Goal: Information Seeking & Learning: Learn about a topic

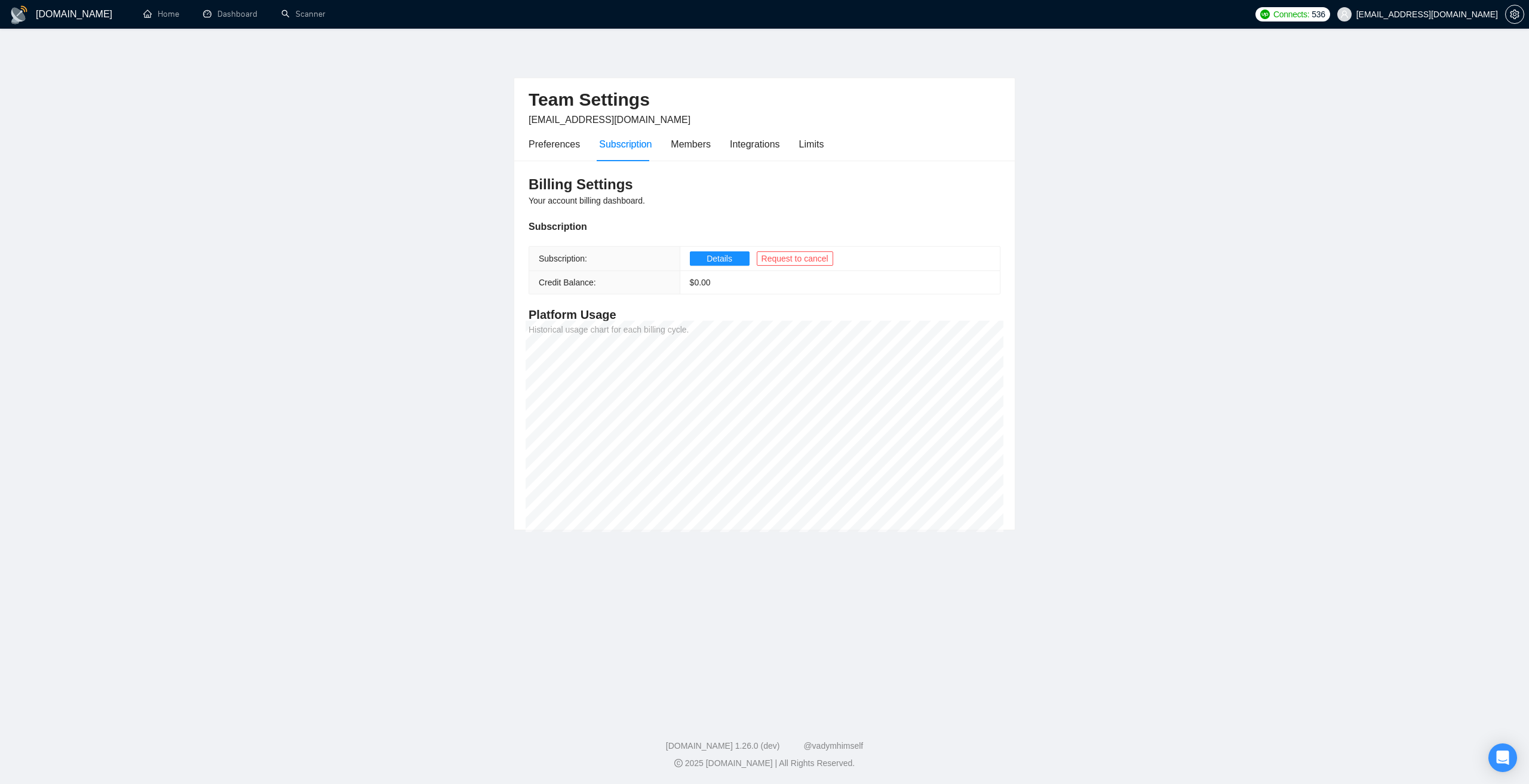
click at [1425, 15] on span "[EMAIL_ADDRESS][DOMAIN_NAME]" at bounding box center [1427, 15] width 141 height 0
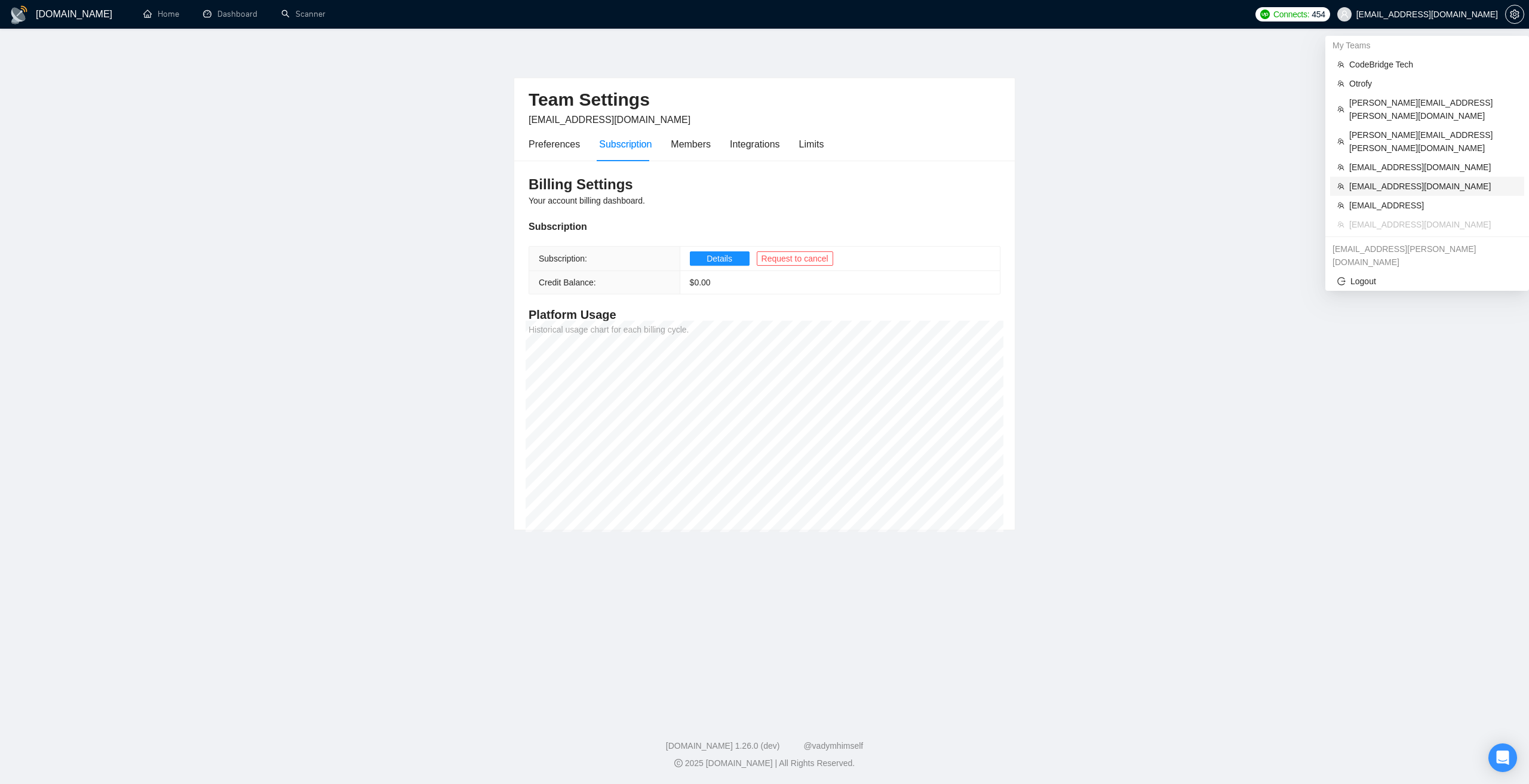
click at [1387, 179] on span "[EMAIL_ADDRESS][DOMAIN_NAME]" at bounding box center [1434, 186] width 168 height 13
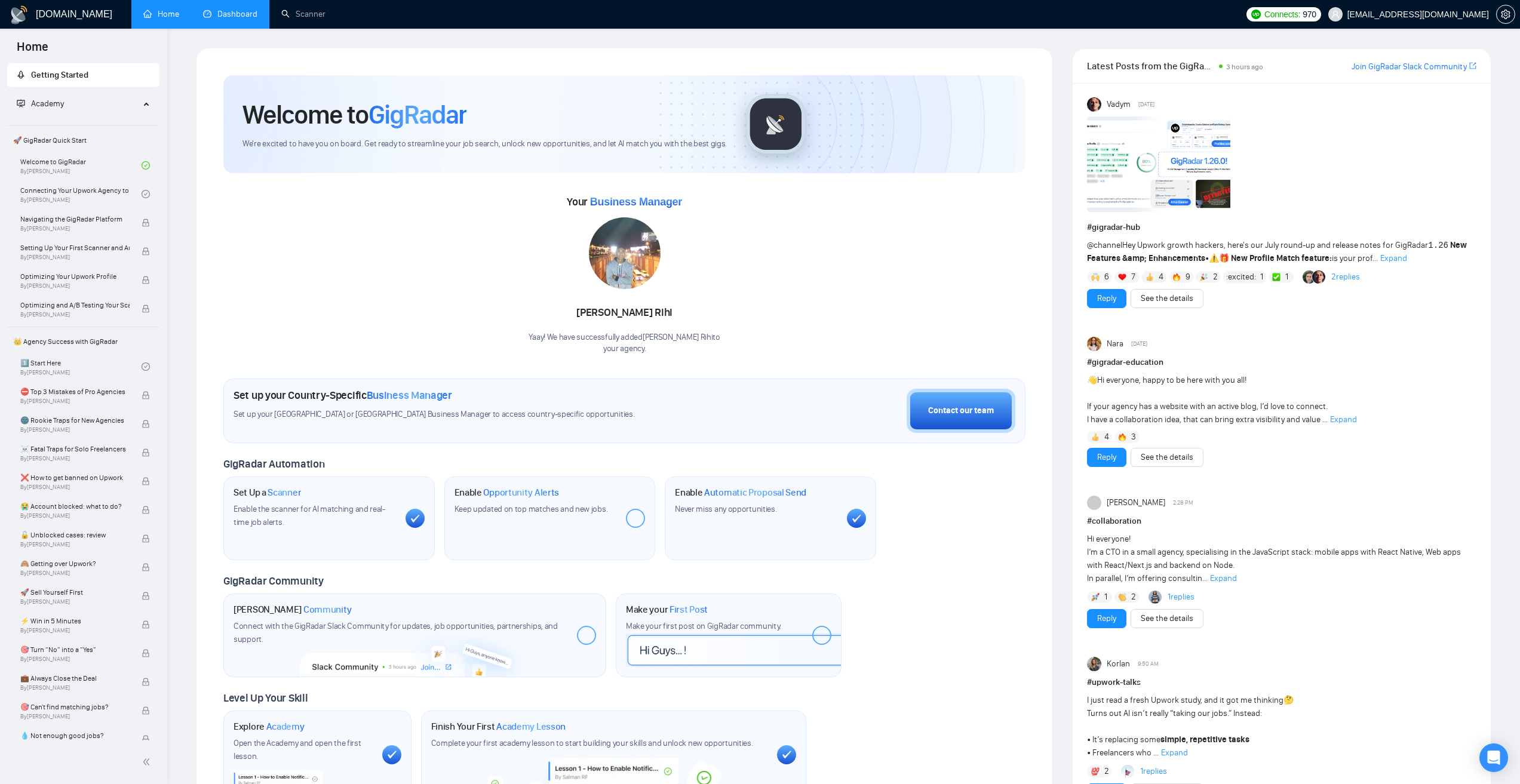
click at [237, 17] on link "Dashboard" at bounding box center [230, 14] width 54 height 10
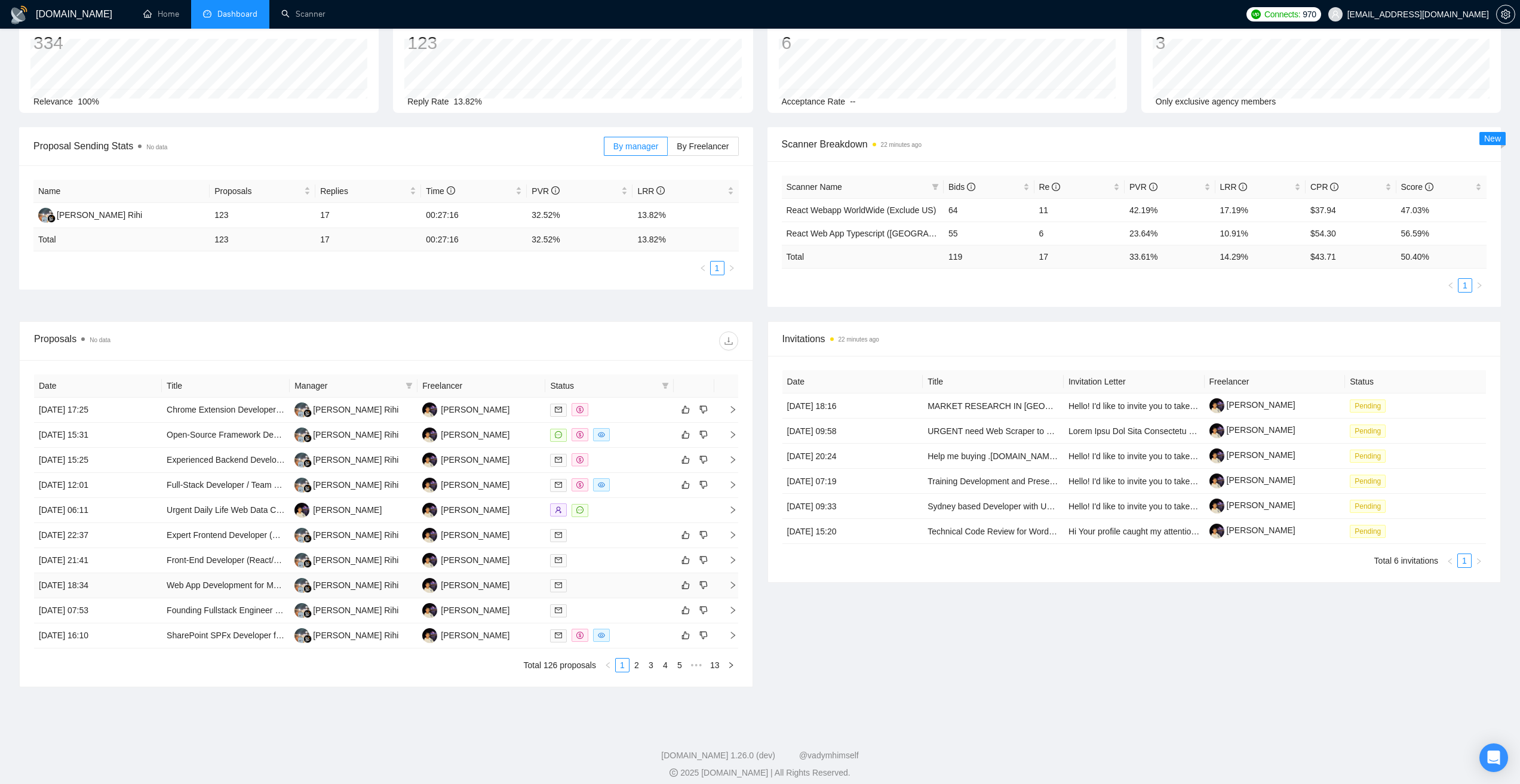
scroll to position [92, 0]
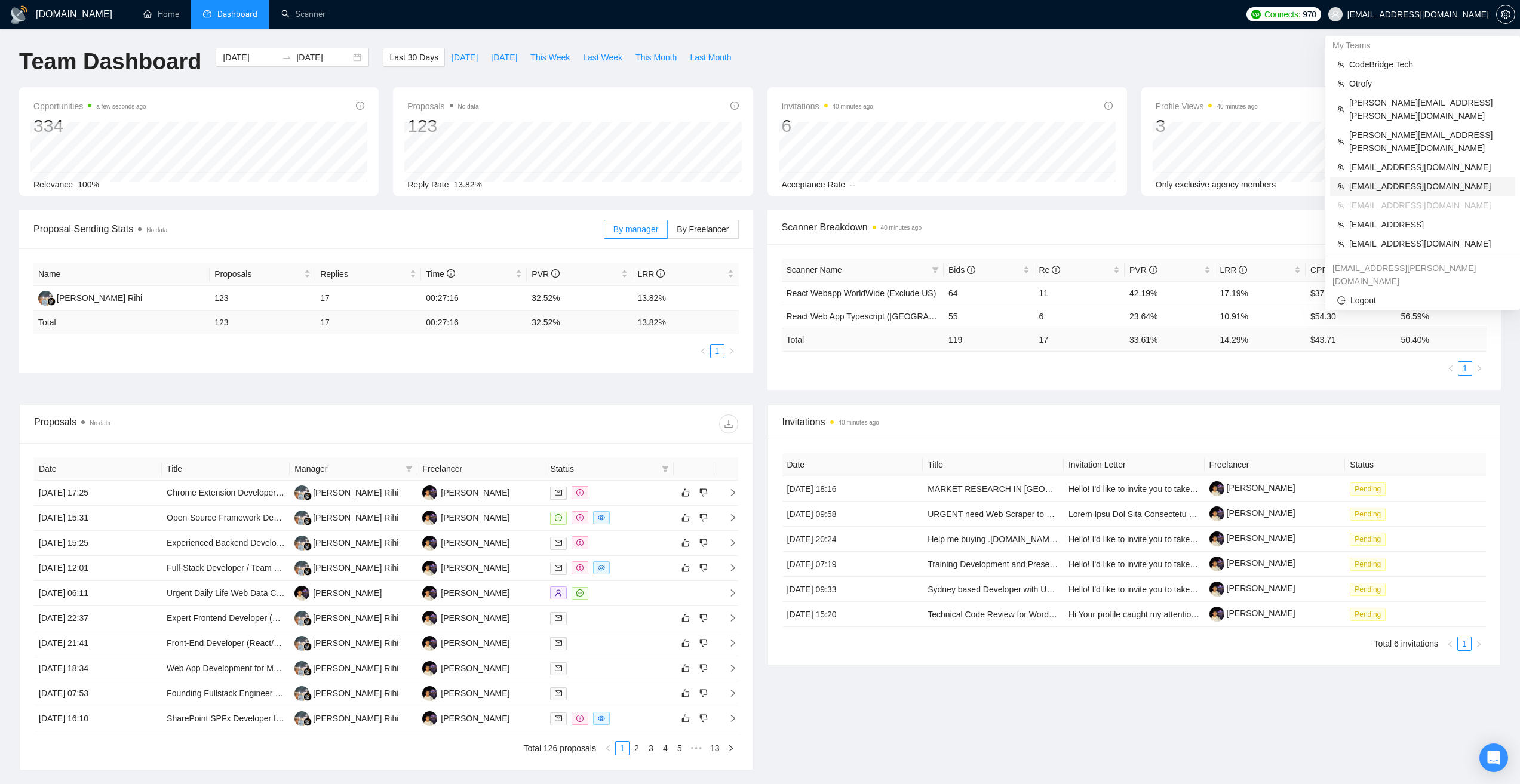
click at [1390, 179] on span "madhu.kv@mansys.co.in" at bounding box center [1429, 186] width 159 height 13
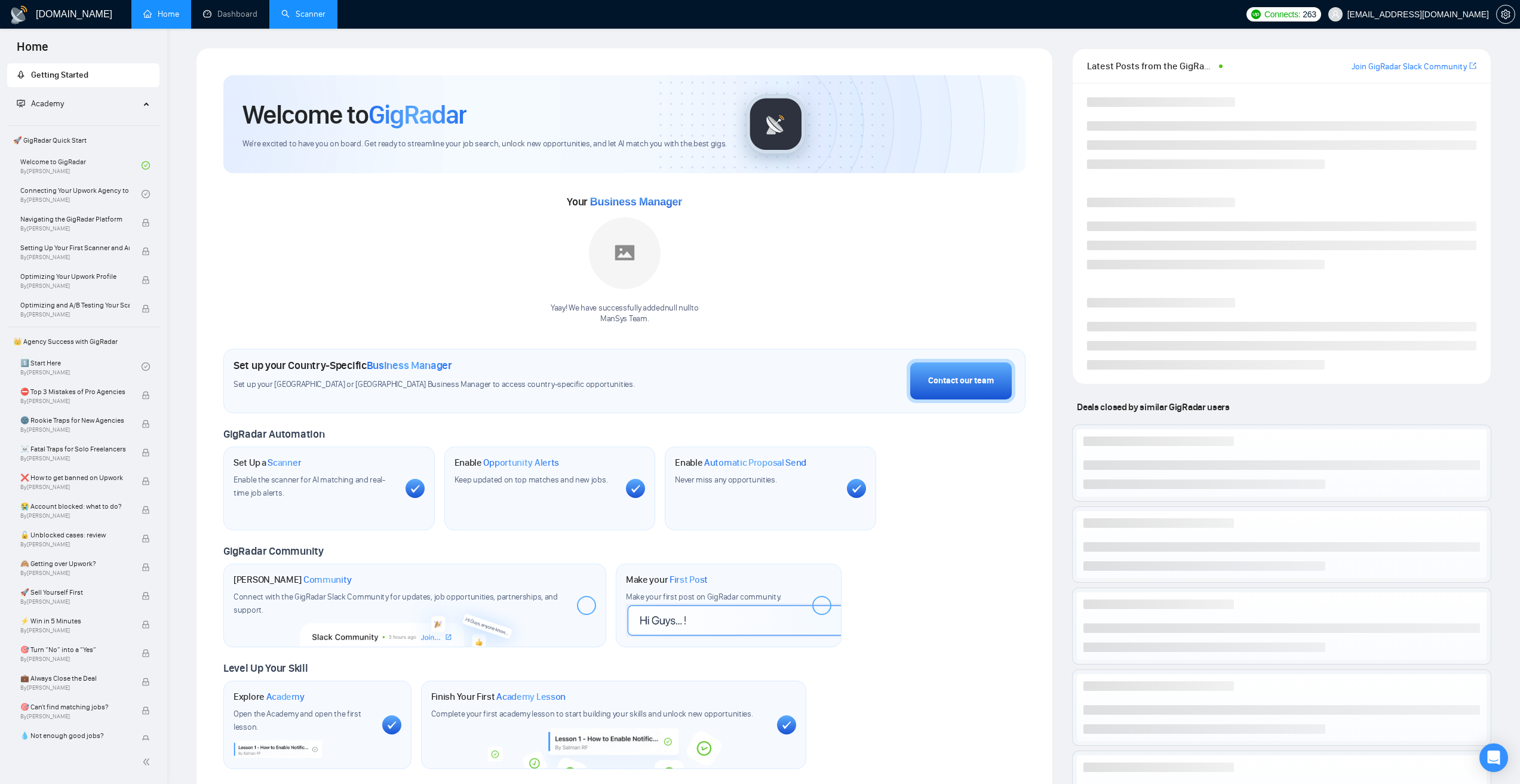
click at [314, 15] on link "Scanner" at bounding box center [303, 14] width 44 height 10
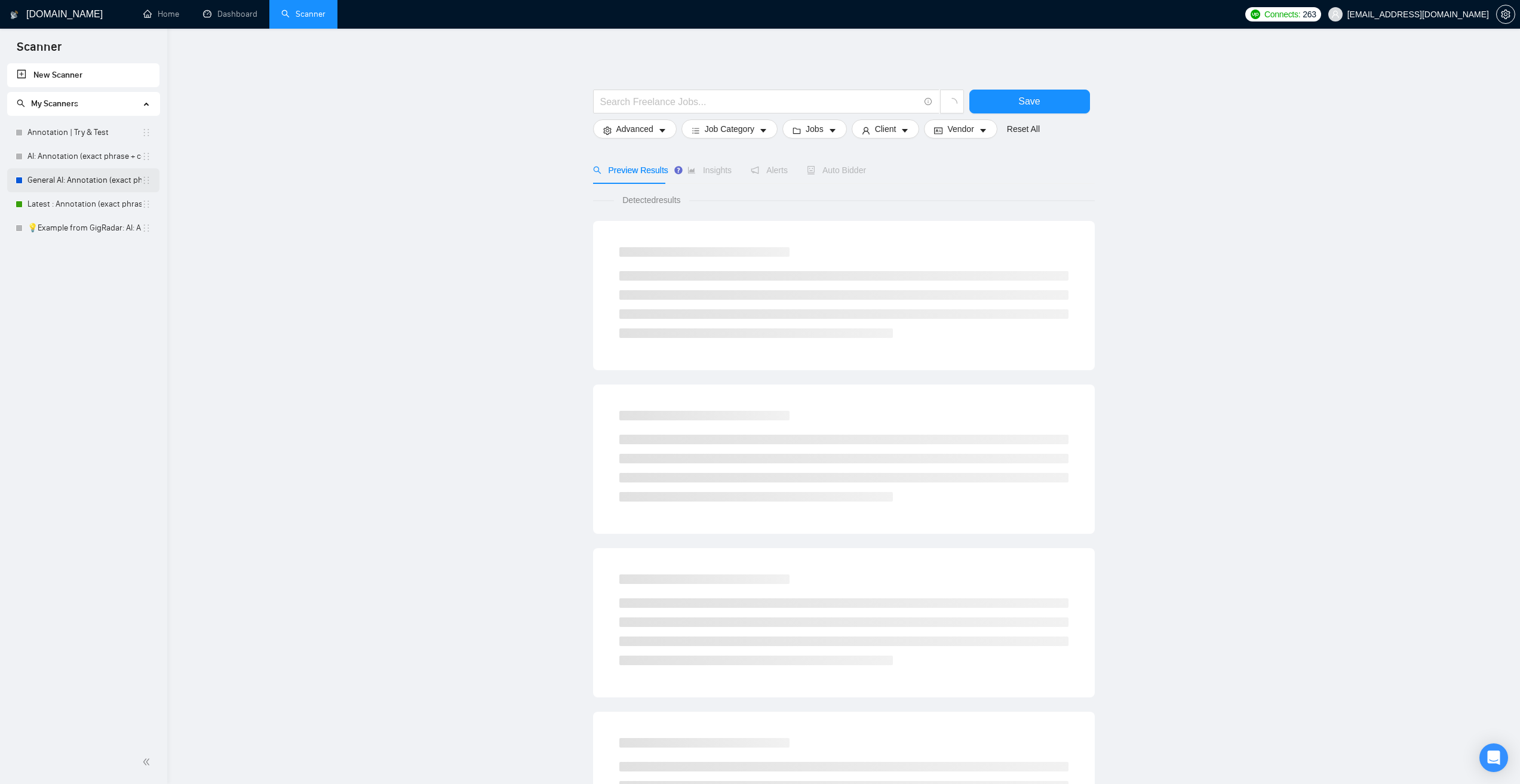
click at [99, 180] on link "General AI: Annotation (exact phrase + context )" at bounding box center [84, 181] width 114 height 24
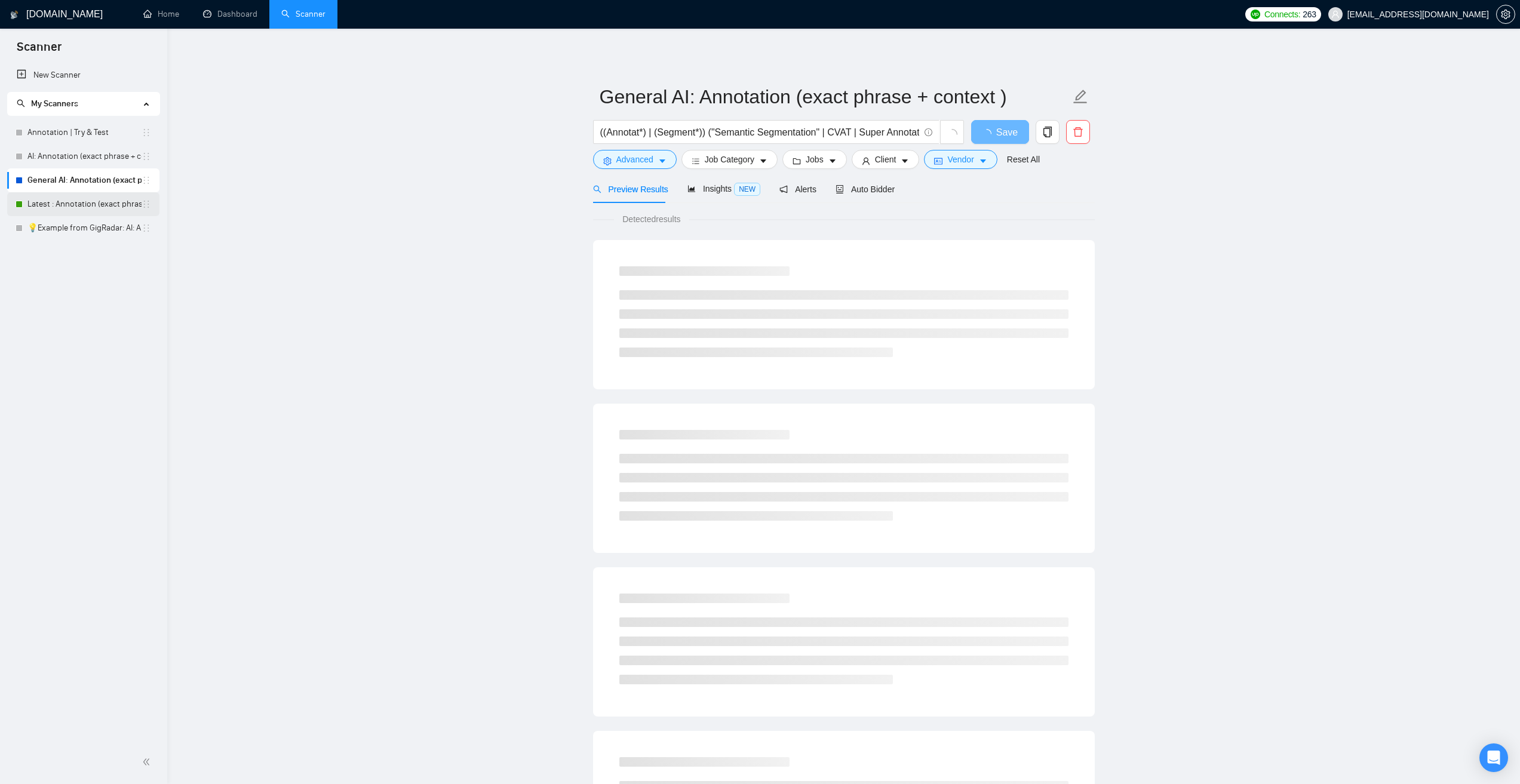
click at [102, 197] on link "Latest : Annotation (exact phrase + context )" at bounding box center [84, 204] width 114 height 24
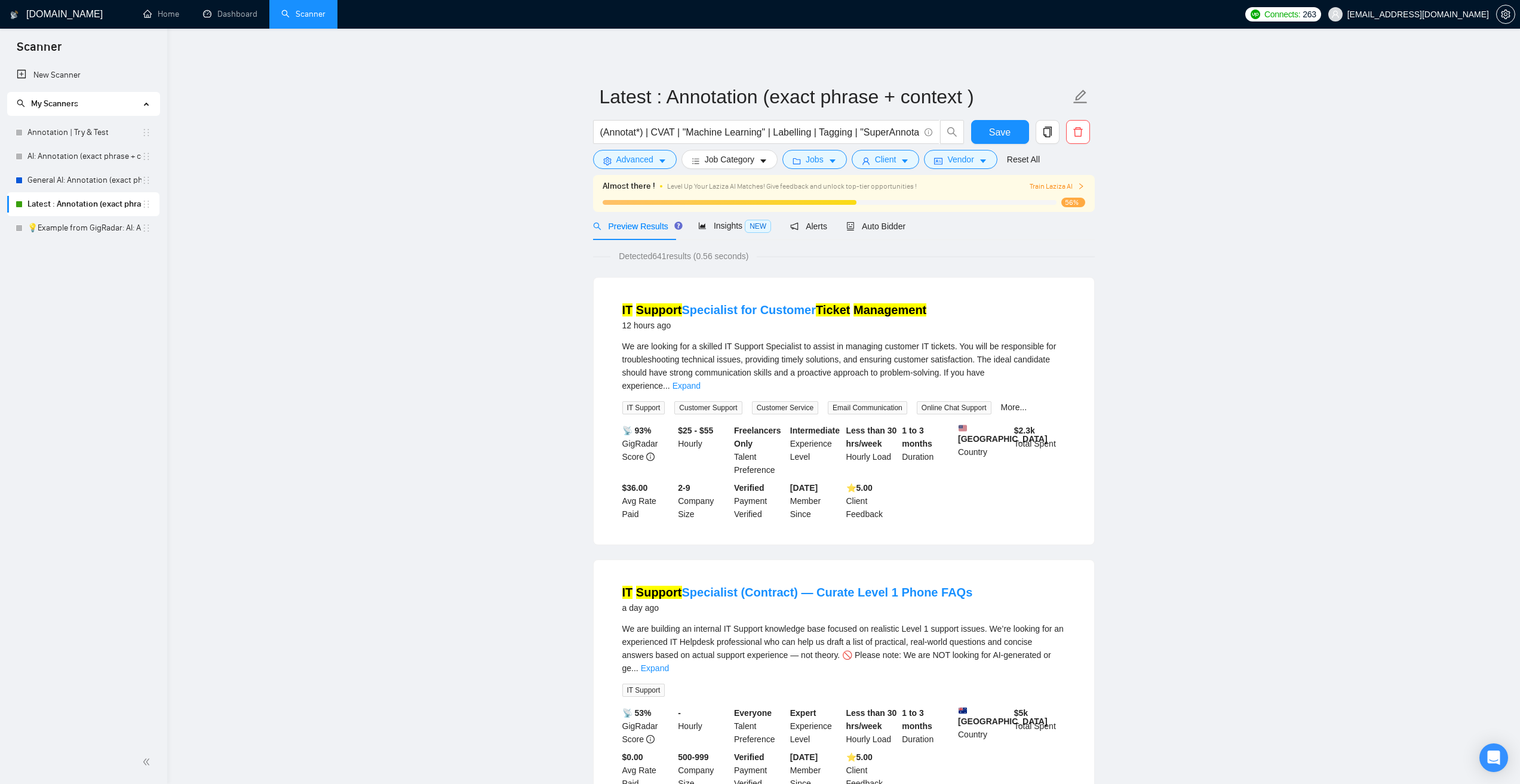
click at [58, 178] on link "General AI: Annotation (exact phrase + context )" at bounding box center [84, 181] width 114 height 24
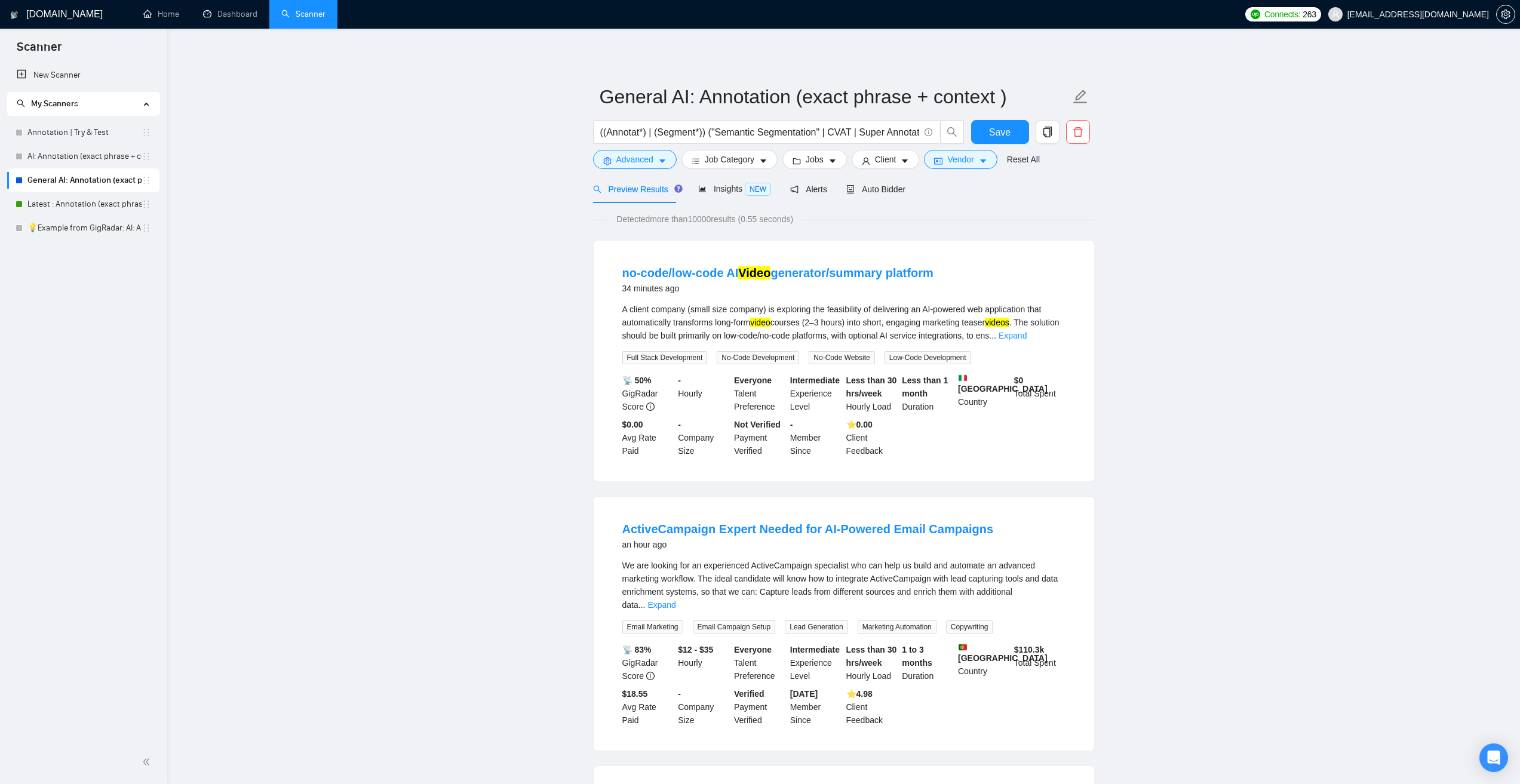
drag, startPoint x: 1143, startPoint y: 304, endPoint x: 1133, endPoint y: 302, distance: 10.2
click at [1434, 15] on span "madhu.kv@mansys.co.in" at bounding box center [1418, 15] width 141 height 0
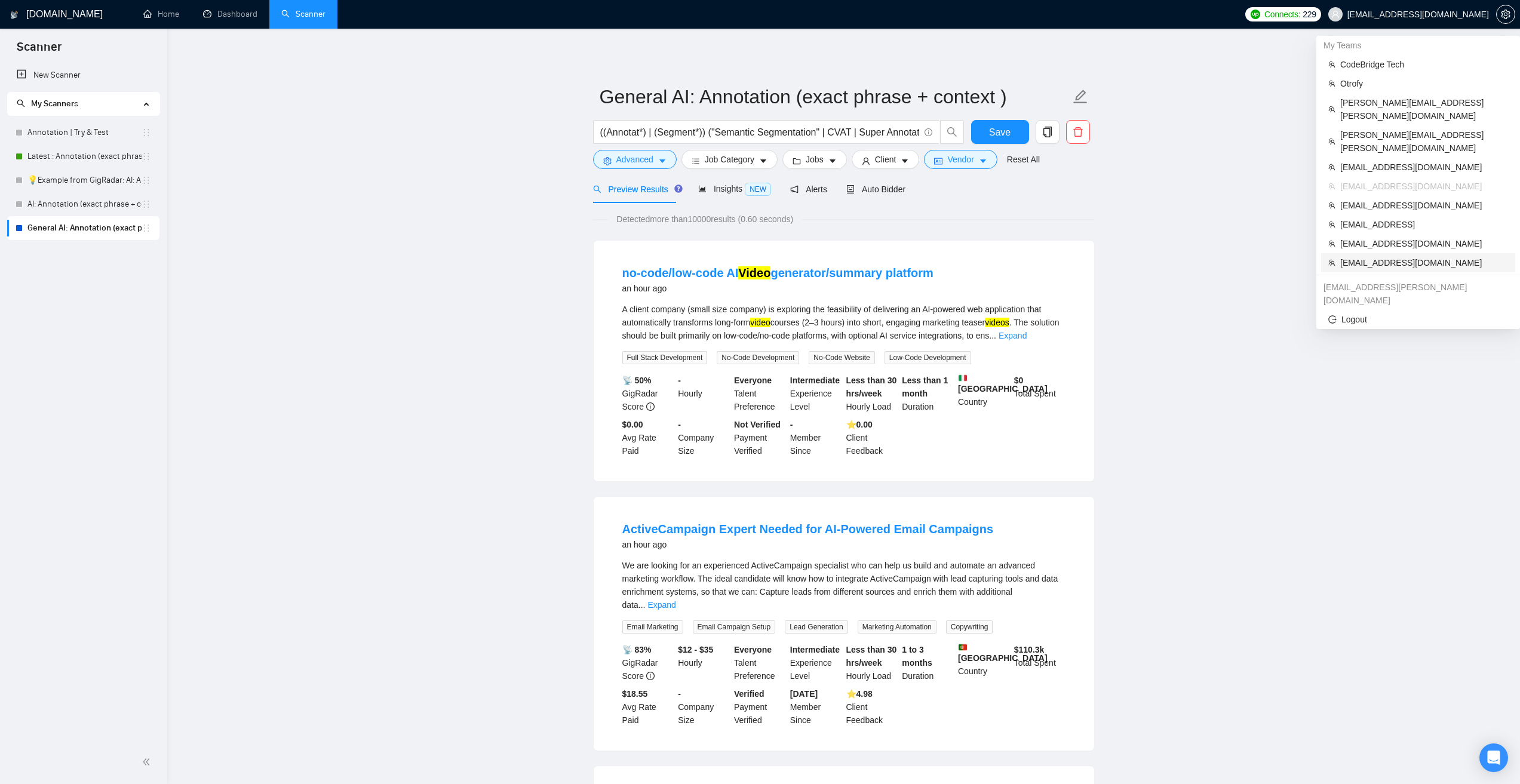
click at [1403, 256] on span "brookedavison@hotmail.co.uk" at bounding box center [1425, 263] width 168 height 13
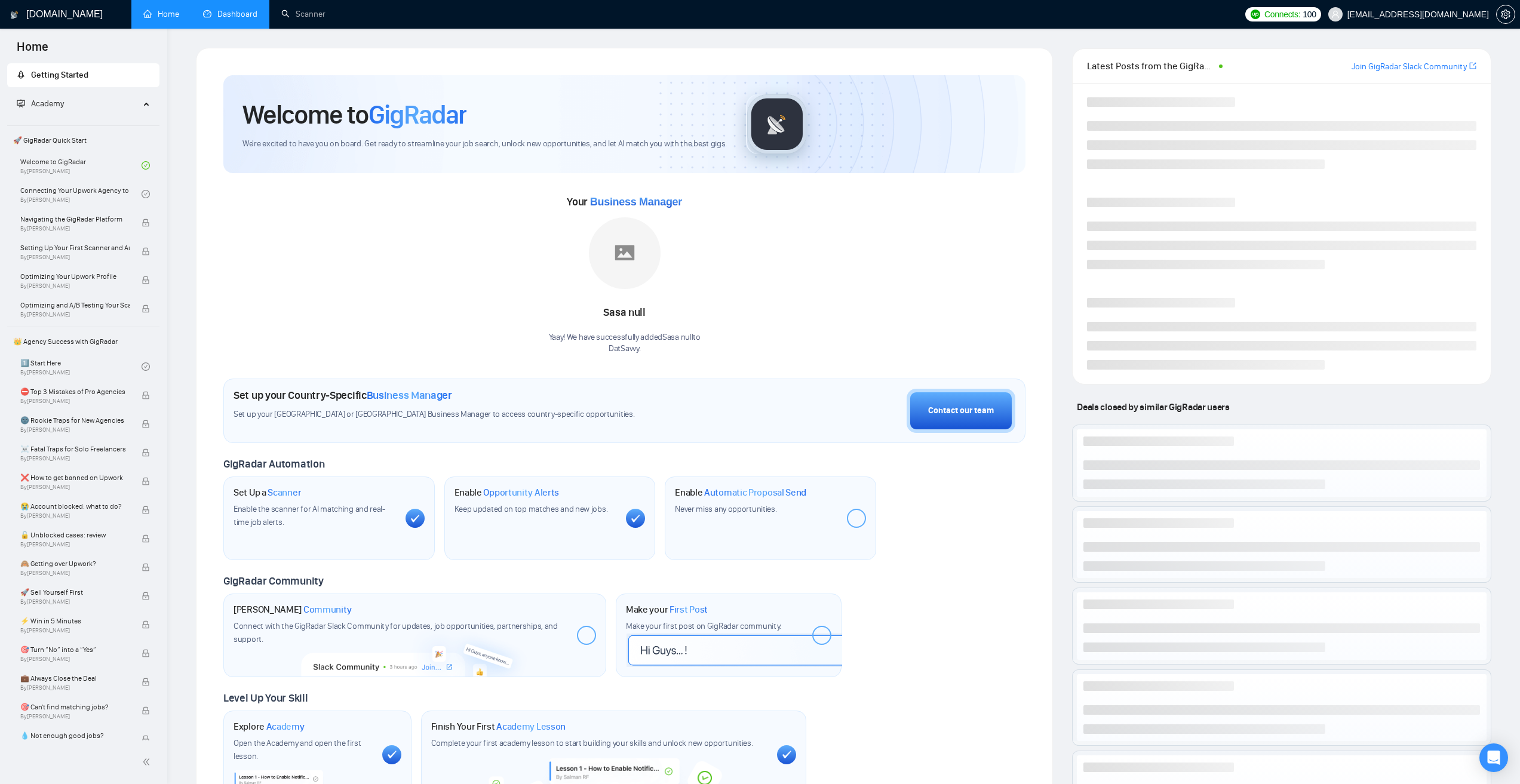
click at [232, 16] on link "Dashboard" at bounding box center [230, 14] width 54 height 10
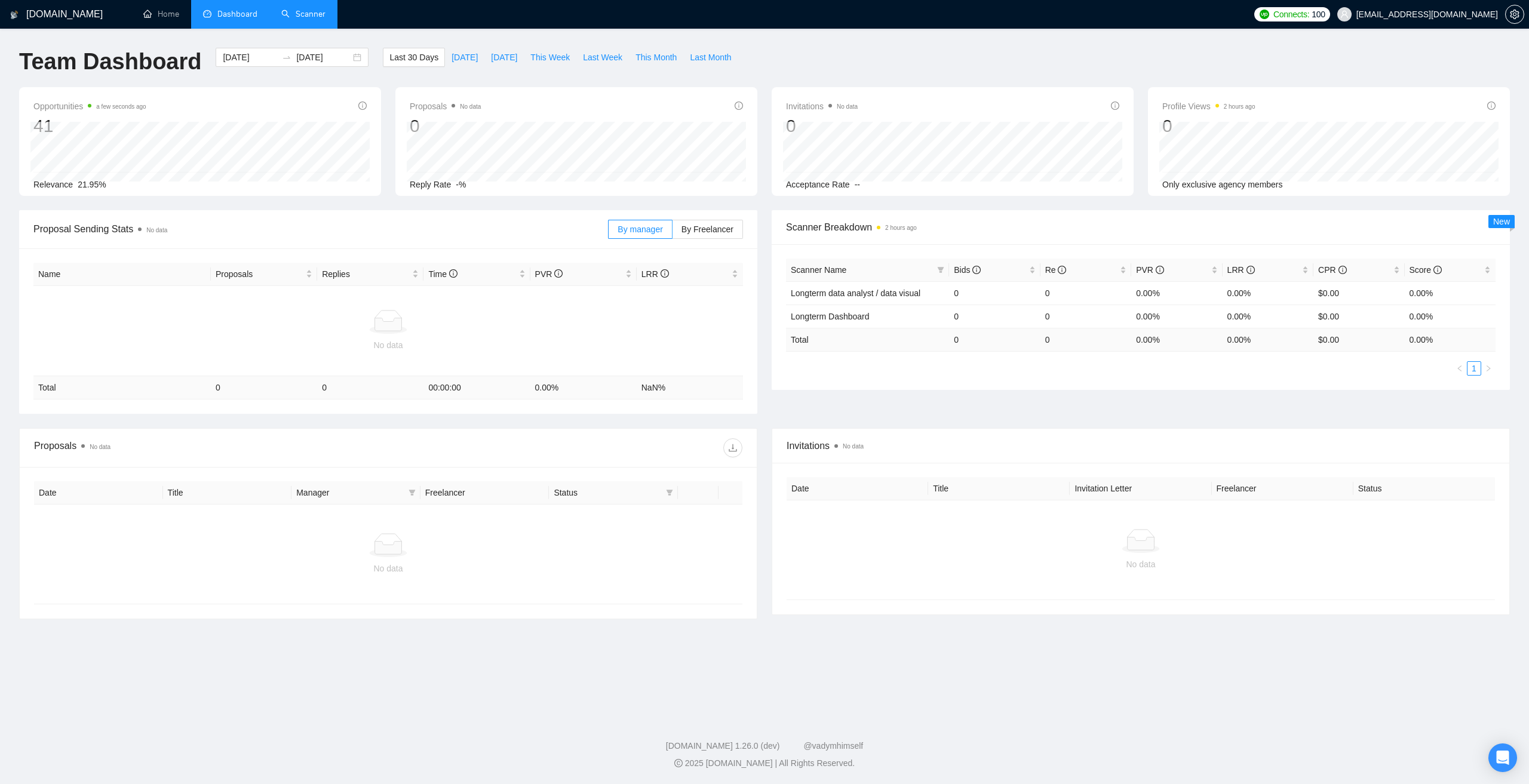
click at [309, 15] on link "Scanner" at bounding box center [303, 14] width 44 height 10
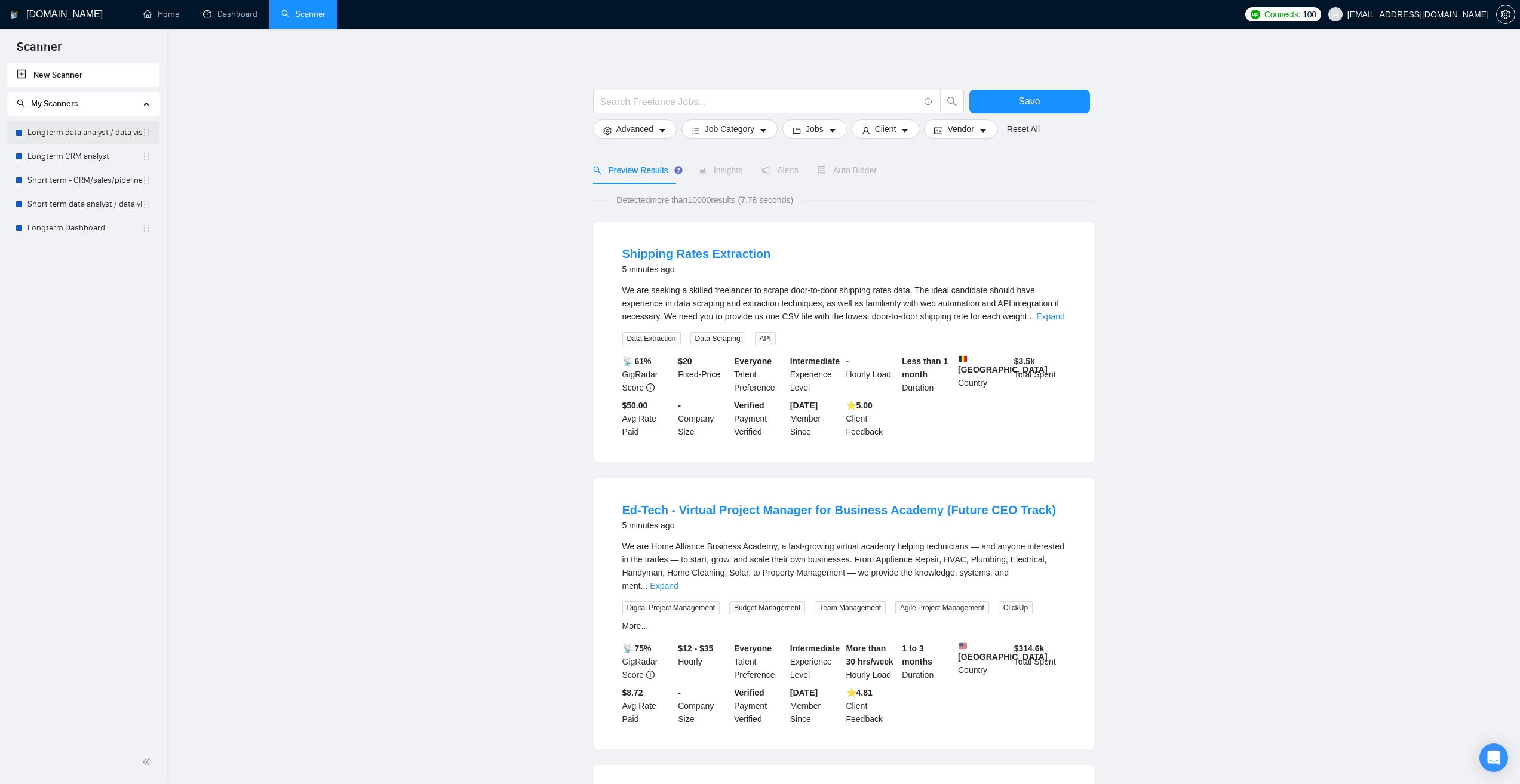
drag, startPoint x: 91, startPoint y: 132, endPoint x: 144, endPoint y: 139, distance: 53.5
click at [92, 132] on link "Longterm data analyst / data visual" at bounding box center [84, 133] width 114 height 24
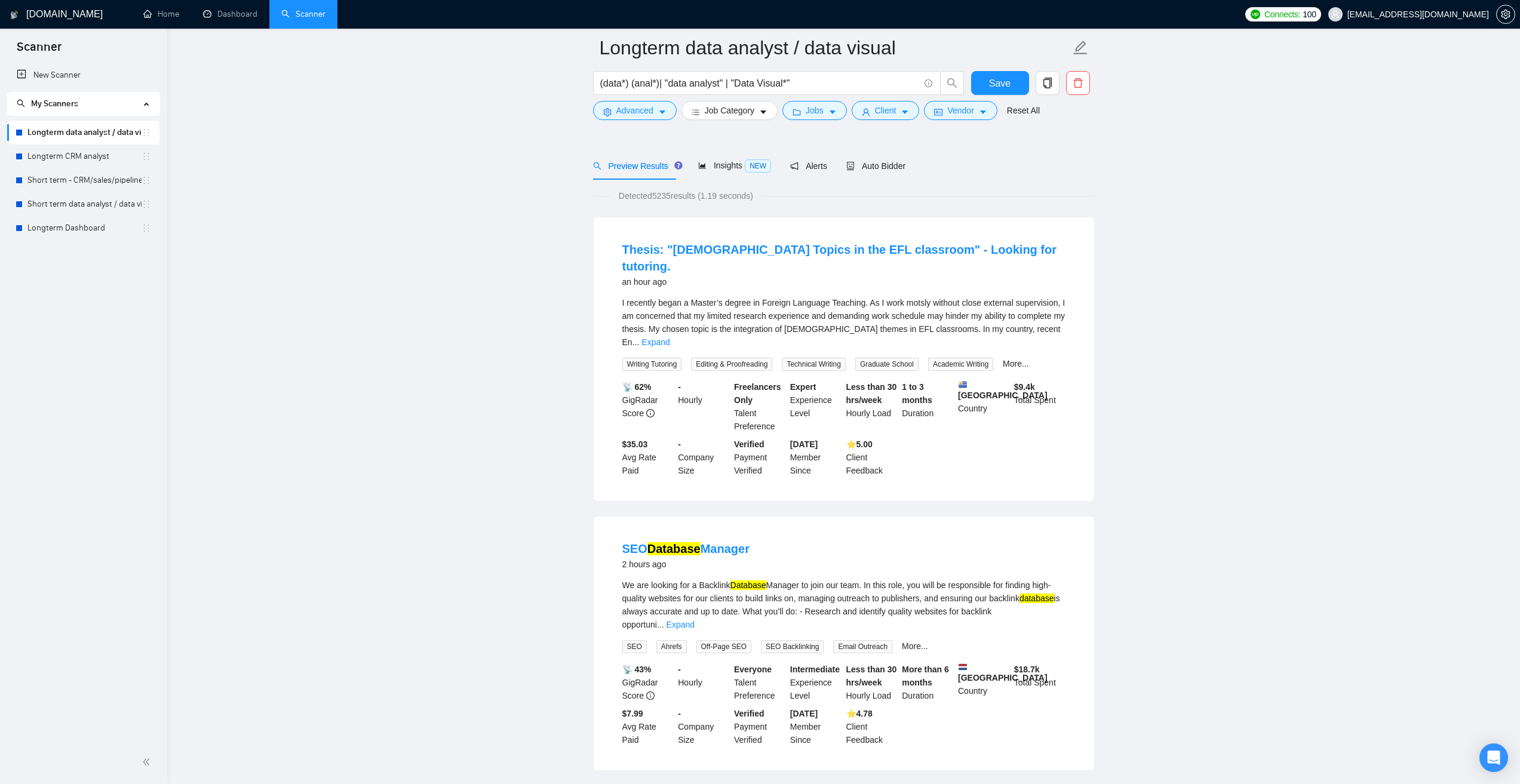
scroll to position [179, 0]
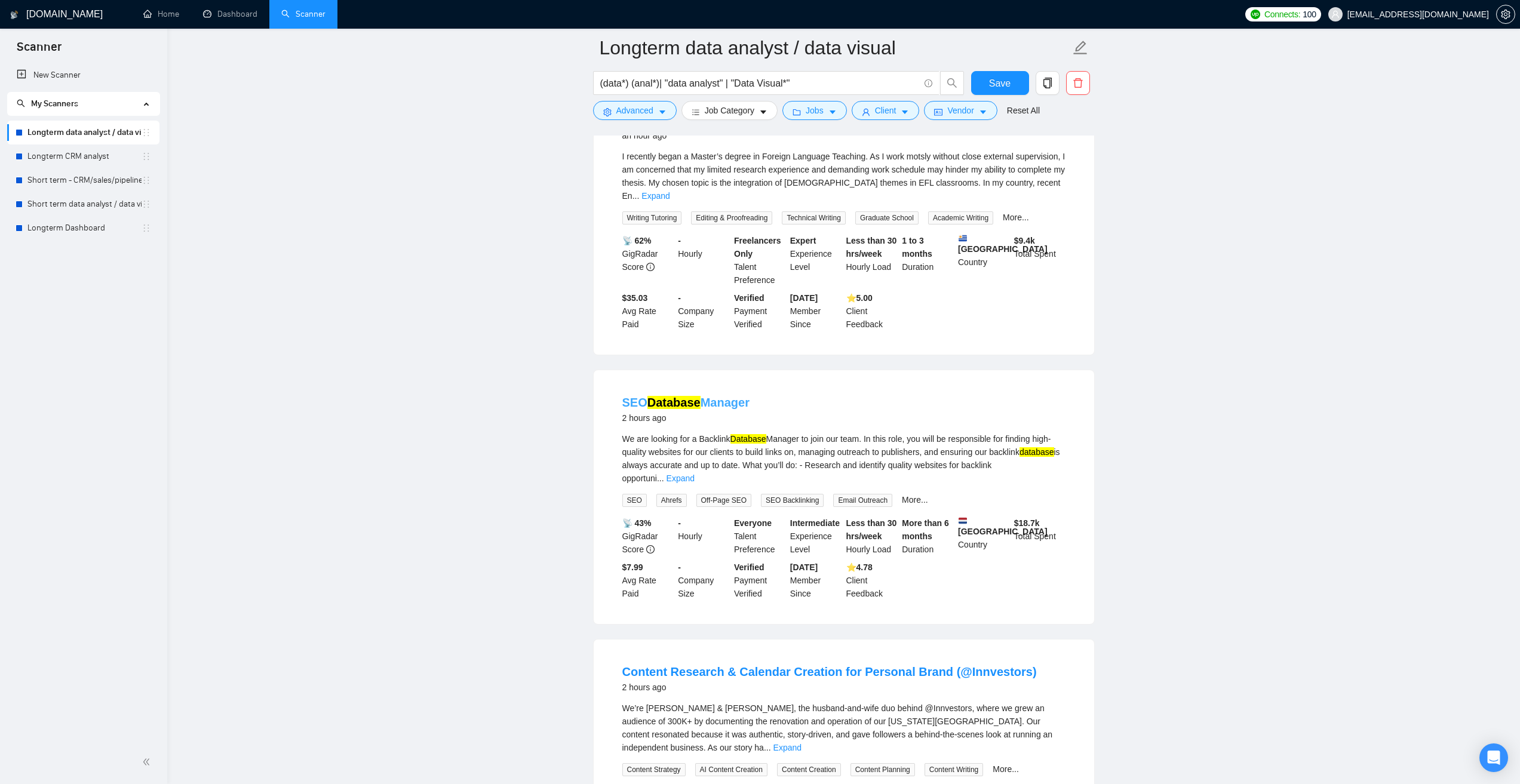
click at [693, 396] on mark "Database" at bounding box center [674, 402] width 53 height 13
click at [702, 665] on link "Content Research & Calendar Creation for Personal Brand (@Innvestors)" at bounding box center [829, 671] width 414 height 13
